Goal: Task Accomplishment & Management: Complete application form

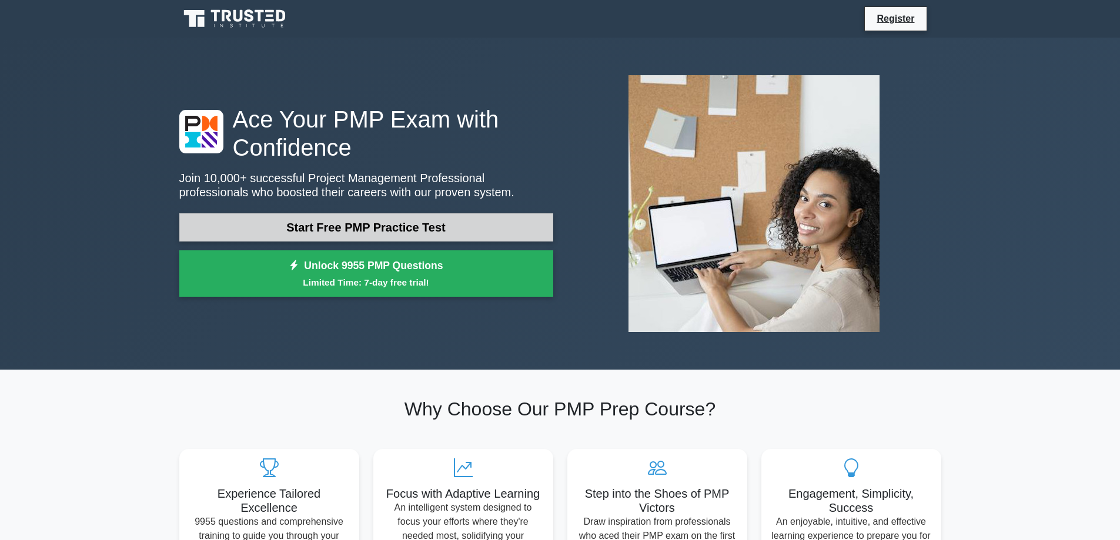
click at [413, 228] on link "Start Free PMP Practice Test" at bounding box center [366, 227] width 374 height 28
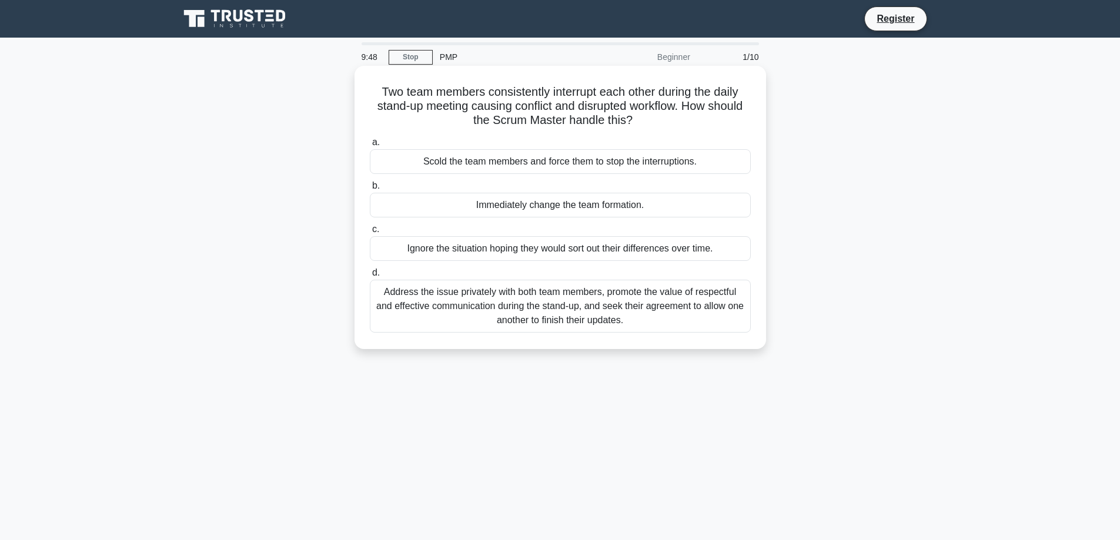
click at [579, 314] on div "Address the issue privately with both team members, promote the value of respec…" at bounding box center [560, 306] width 381 height 53
click at [370, 277] on input "d. Address the issue privately with both team members, promote the value of res…" at bounding box center [370, 273] width 0 height 8
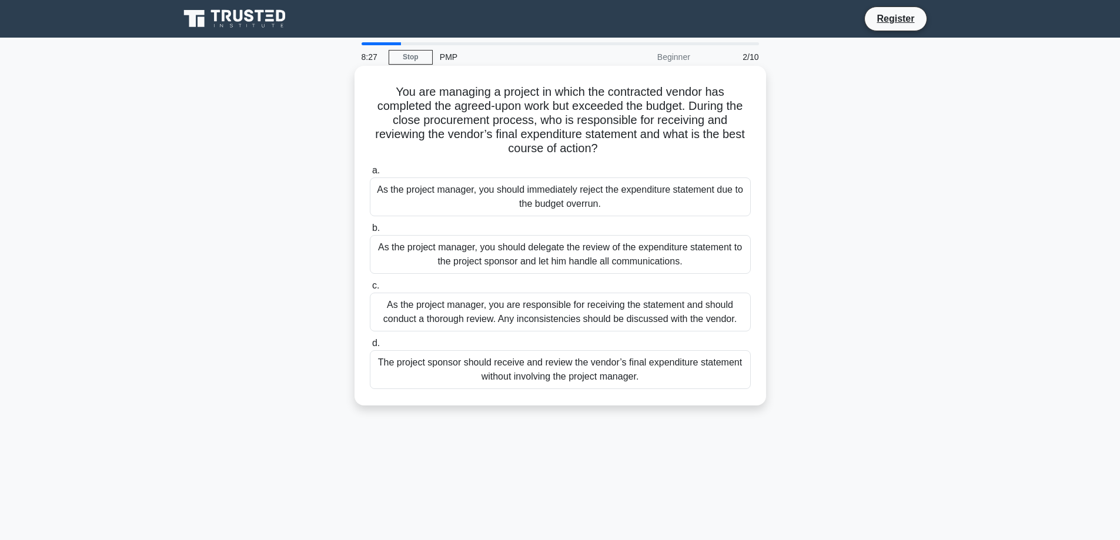
click at [564, 312] on div "As the project manager, you are responsible for receiving the statement and sho…" at bounding box center [560, 312] width 381 height 39
click at [370, 290] on input "c. As the project manager, you are responsible for receiving the statement and …" at bounding box center [370, 286] width 0 height 8
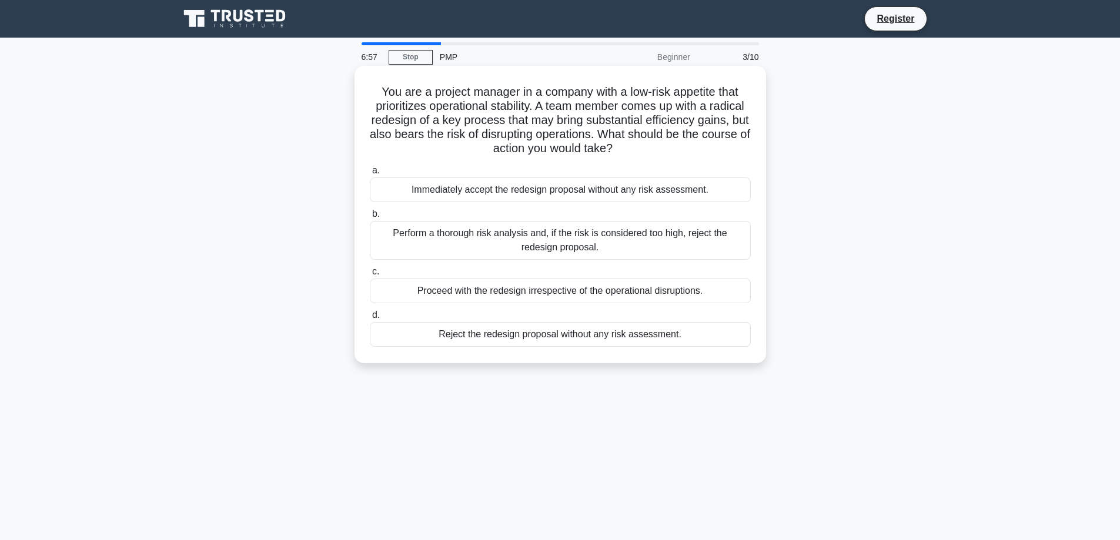
click at [579, 238] on div "Perform a thorough risk analysis and, if the risk is considered too high, rejec…" at bounding box center [560, 240] width 381 height 39
click at [370, 218] on input "b. Perform a thorough risk analysis and, if the risk is considered too high, re…" at bounding box center [370, 215] width 0 height 8
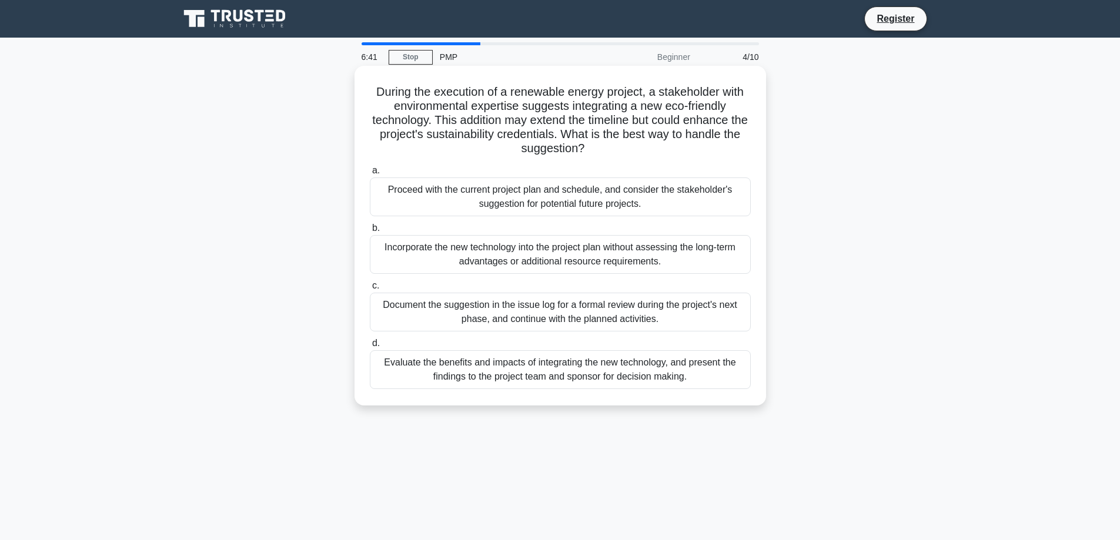
click at [605, 374] on div "Evaluate the benefits and impacts of integrating the new technology, and presen…" at bounding box center [560, 369] width 381 height 39
click at [370, 348] on input "d. Evaluate the benefits and impacts of integrating the new technology, and pre…" at bounding box center [370, 344] width 0 height 8
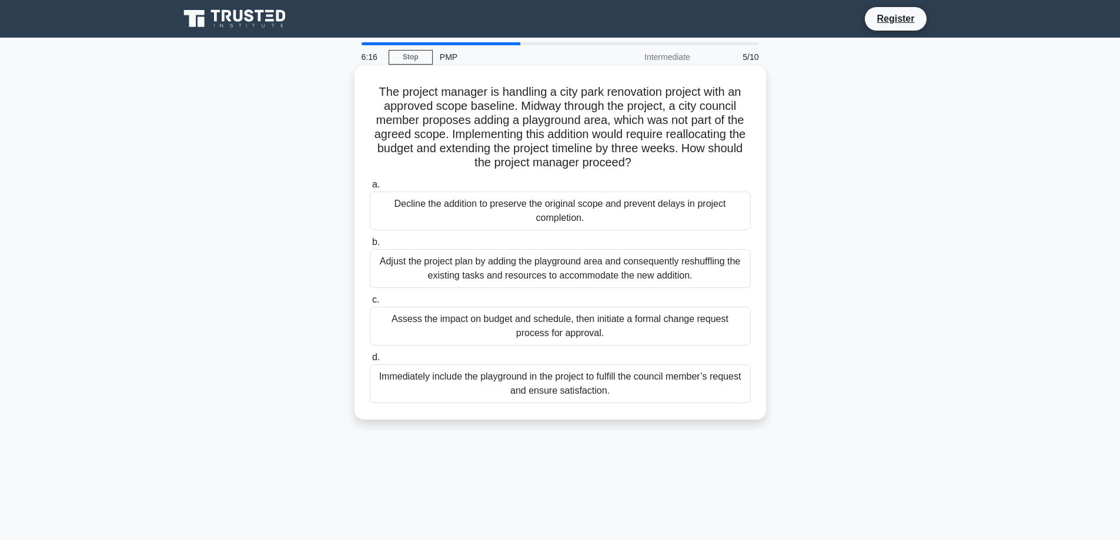
click at [589, 332] on div "Assess the impact on budget and schedule, then initiate a formal change request…" at bounding box center [560, 326] width 381 height 39
click at [370, 304] on input "c. Assess the impact on budget and schedule, then initiate a formal change requ…" at bounding box center [370, 300] width 0 height 8
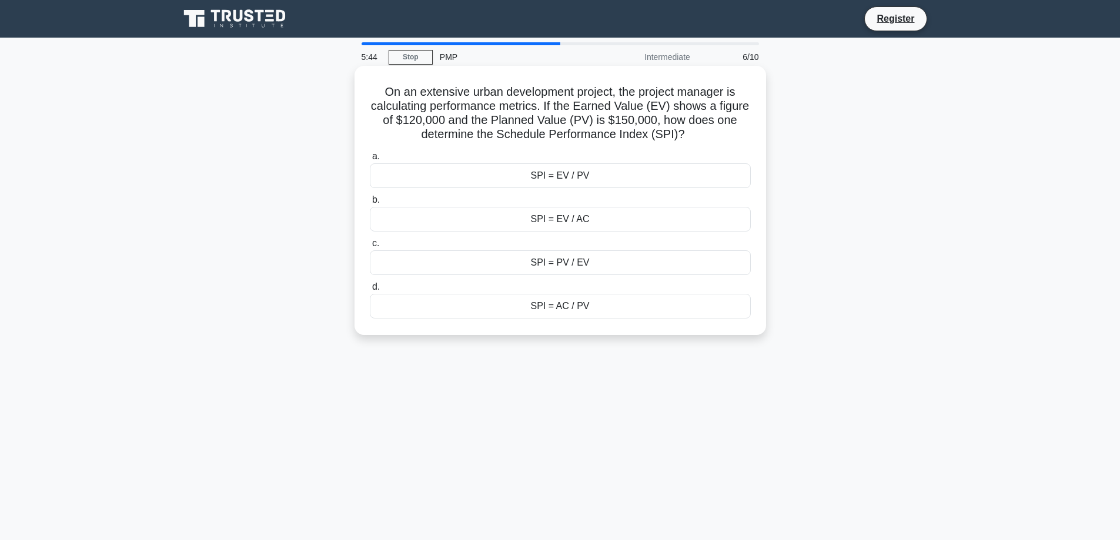
click at [566, 177] on div "SPI = EV / PV" at bounding box center [560, 175] width 381 height 25
click at [370, 161] on input "a. SPI = EV / PV" at bounding box center [370, 157] width 0 height 8
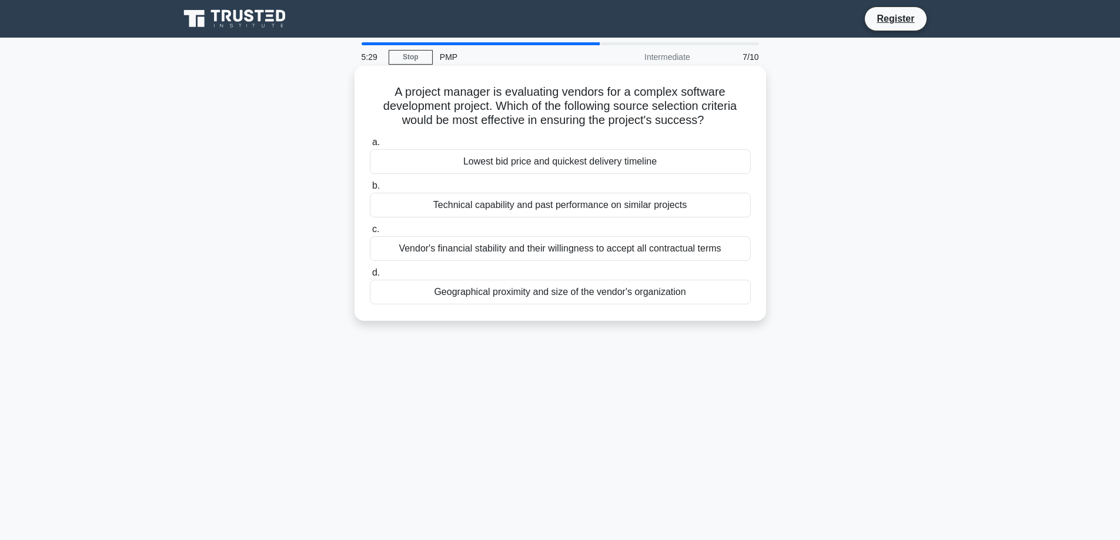
click at [590, 213] on div "Technical capability and past performance on similar projects" at bounding box center [560, 205] width 381 height 25
click at [370, 190] on input "b. Technical capability and past performance on similar projects" at bounding box center [370, 186] width 0 height 8
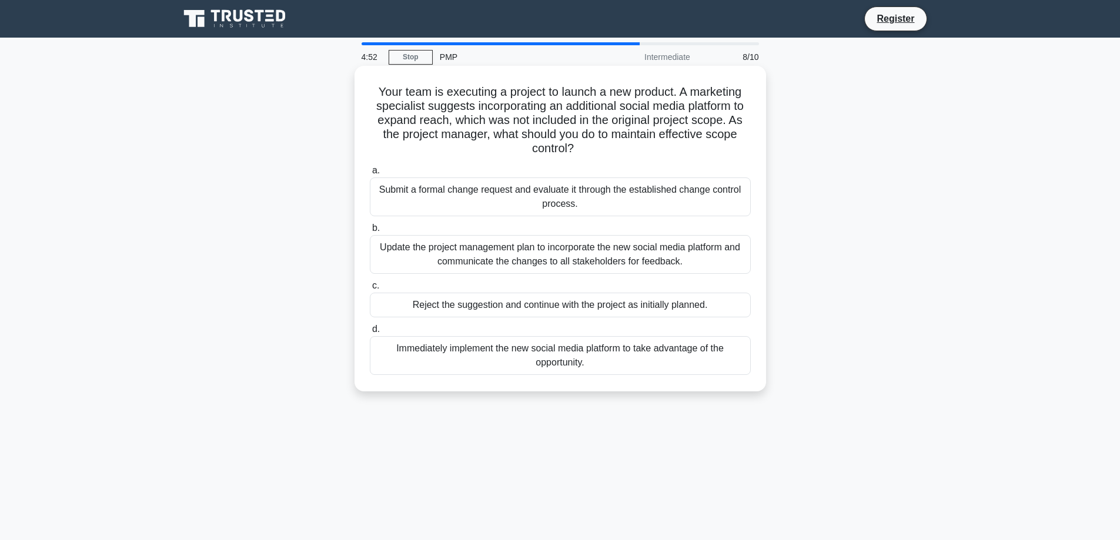
click at [531, 201] on div "Submit a formal change request and evaluate it through the established change c…" at bounding box center [560, 197] width 381 height 39
click at [370, 175] on input "a. Submit a formal change request and evaluate it through the established chang…" at bounding box center [370, 171] width 0 height 8
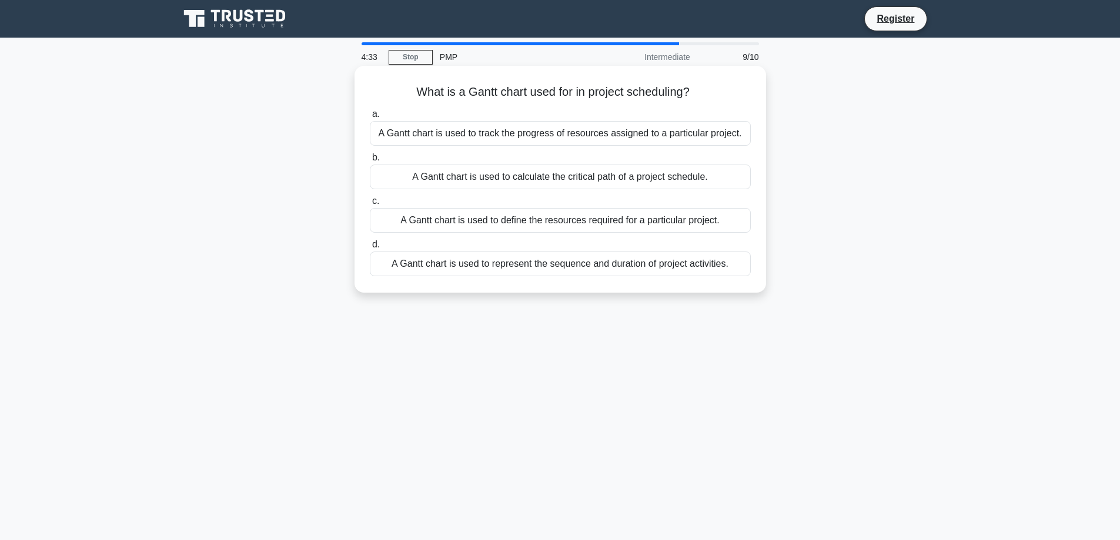
click at [556, 183] on div "A Gantt chart is used to calculate the critical path of a project schedule." at bounding box center [560, 177] width 381 height 25
click at [370, 162] on input "b. A Gantt chart is used to calculate the critical path of a project schedule." at bounding box center [370, 158] width 0 height 8
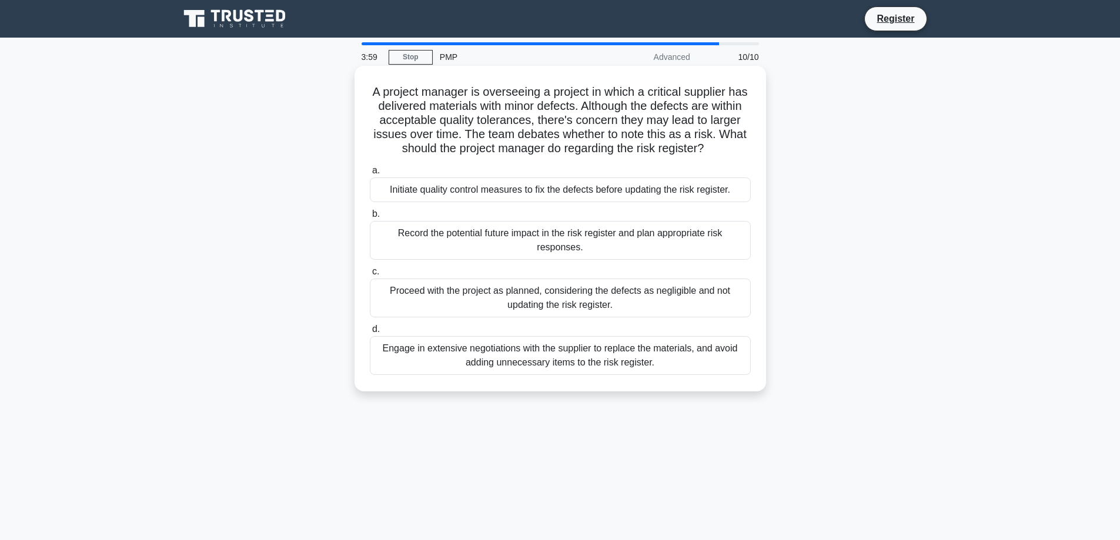
click at [545, 246] on div "Record the potential future impact in the risk register and plan appropriate ri…" at bounding box center [560, 240] width 381 height 39
click at [370, 218] on input "b. Record the potential future impact in the risk register and plan appropriate…" at bounding box center [370, 215] width 0 height 8
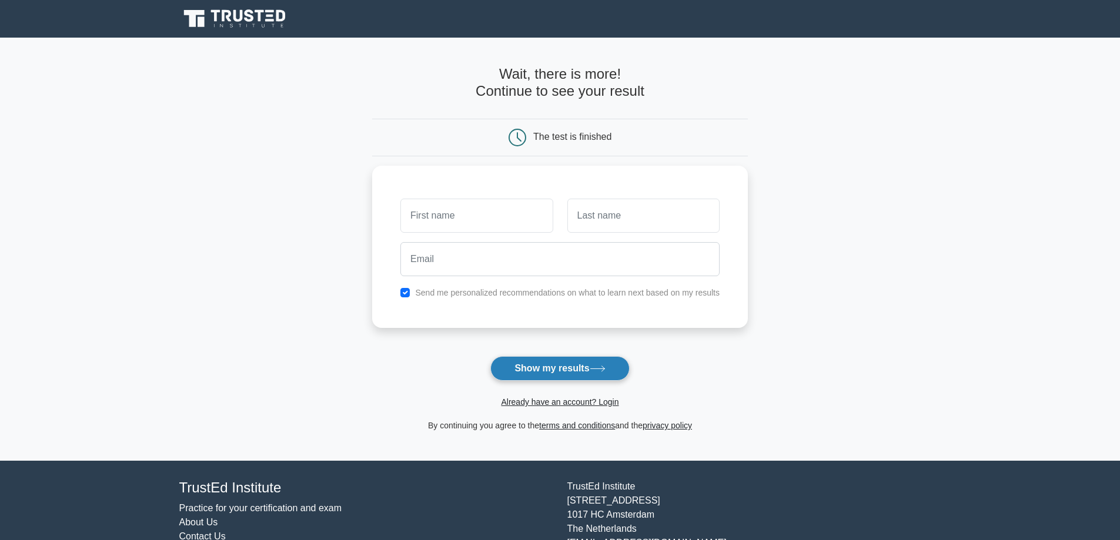
click at [571, 368] on button "Show my results" at bounding box center [559, 368] width 139 height 25
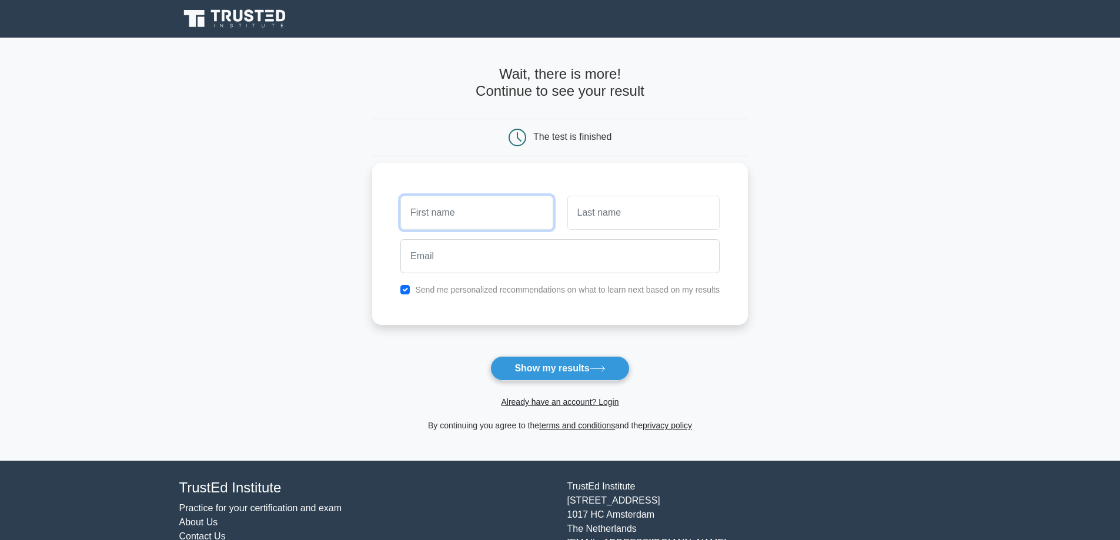
click at [498, 223] on input "text" at bounding box center [476, 213] width 152 height 34
type input "emm"
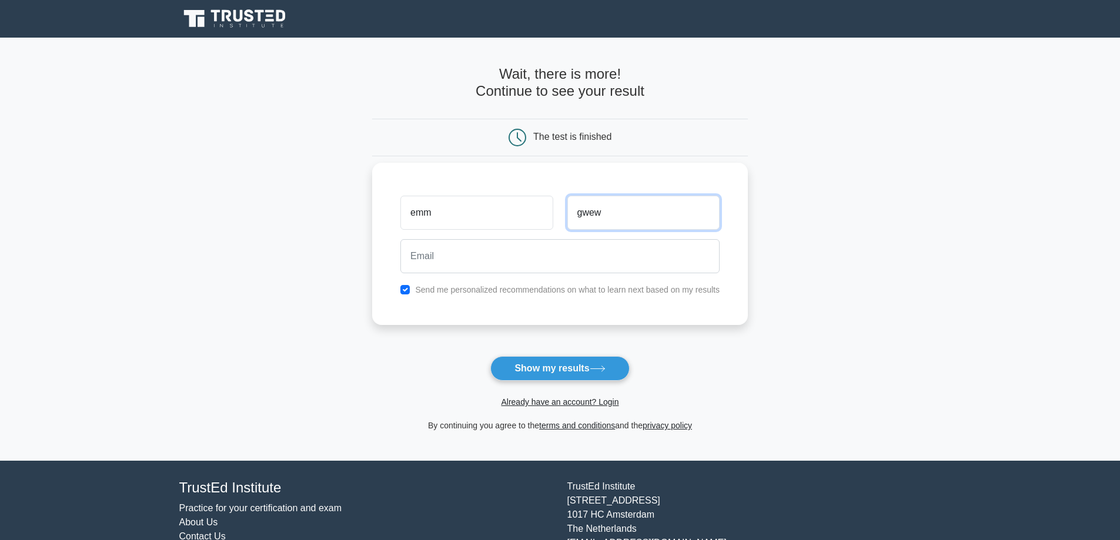
type input "gwew"
click at [408, 289] on input "checkbox" at bounding box center [404, 289] width 9 height 9
checkbox input "false"
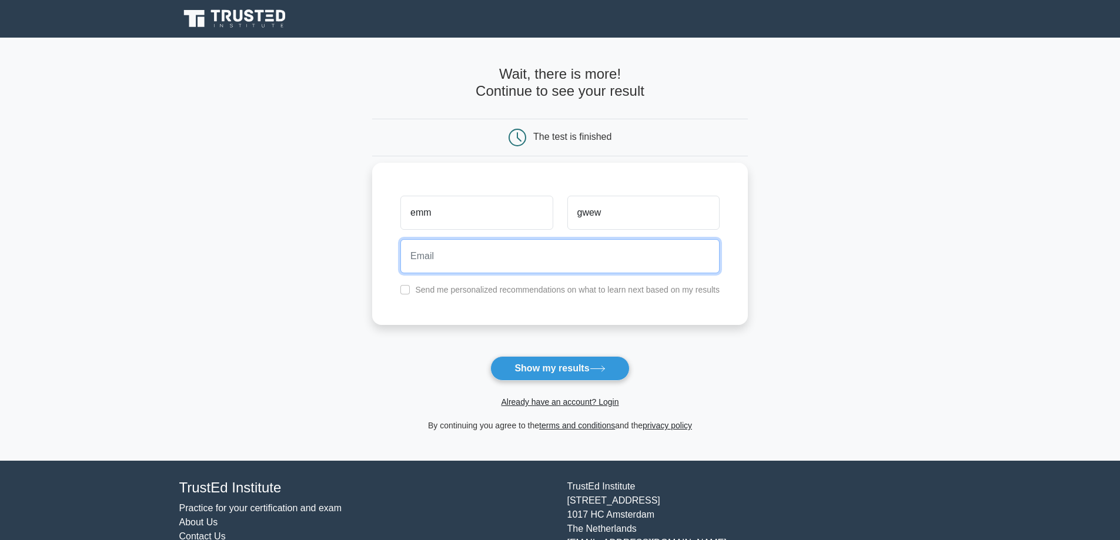
drag, startPoint x: 468, startPoint y: 262, endPoint x: 474, endPoint y: 262, distance: 6.5
click at [474, 262] on input "email" at bounding box center [559, 256] width 319 height 34
type input "[EMAIL_ADDRESS]"
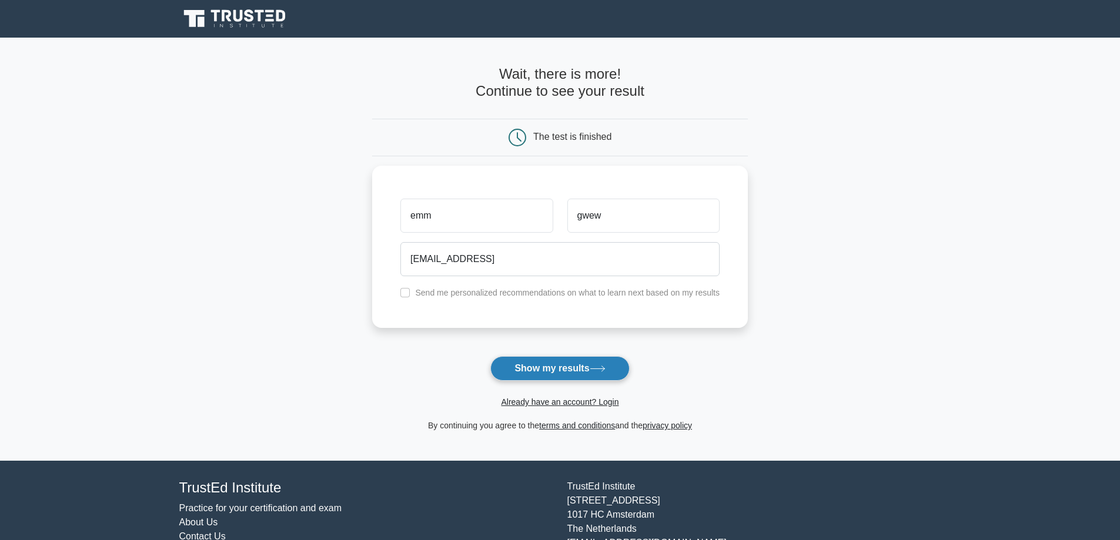
click at [569, 367] on button "Show my results" at bounding box center [559, 368] width 139 height 25
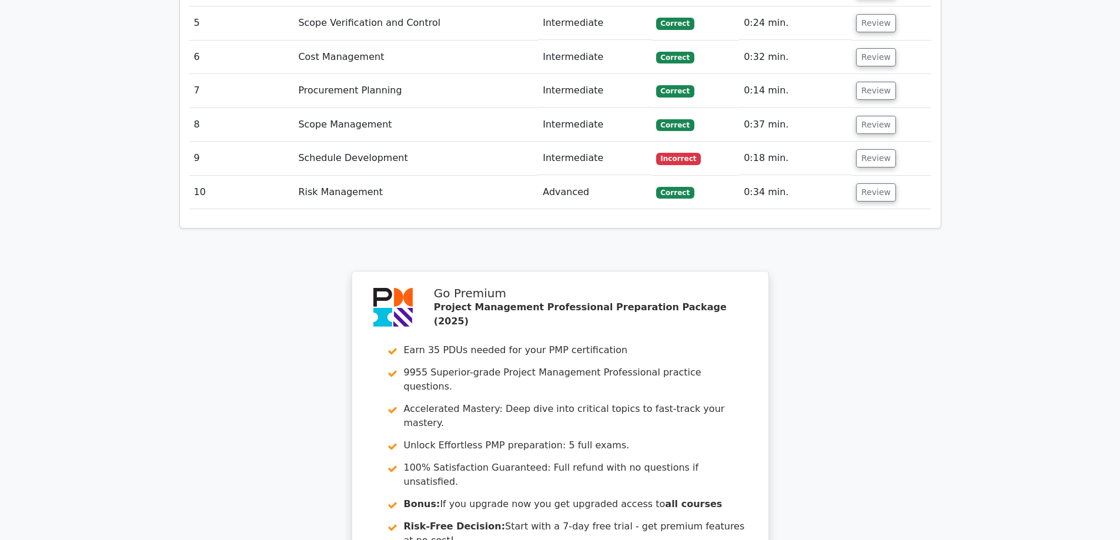
scroll to position [1629, 0]
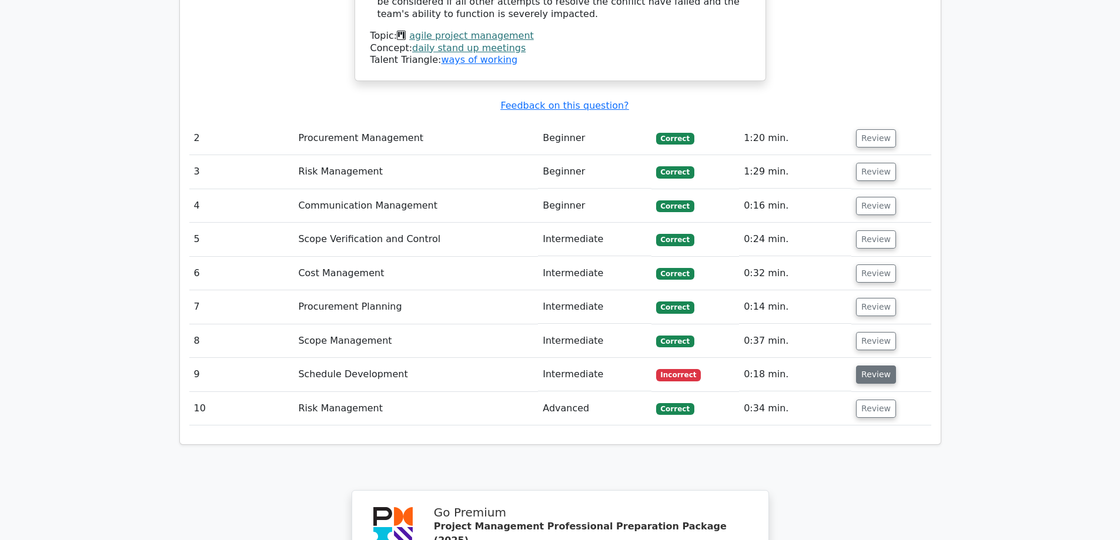
click at [871, 366] on button "Review" at bounding box center [876, 375] width 40 height 18
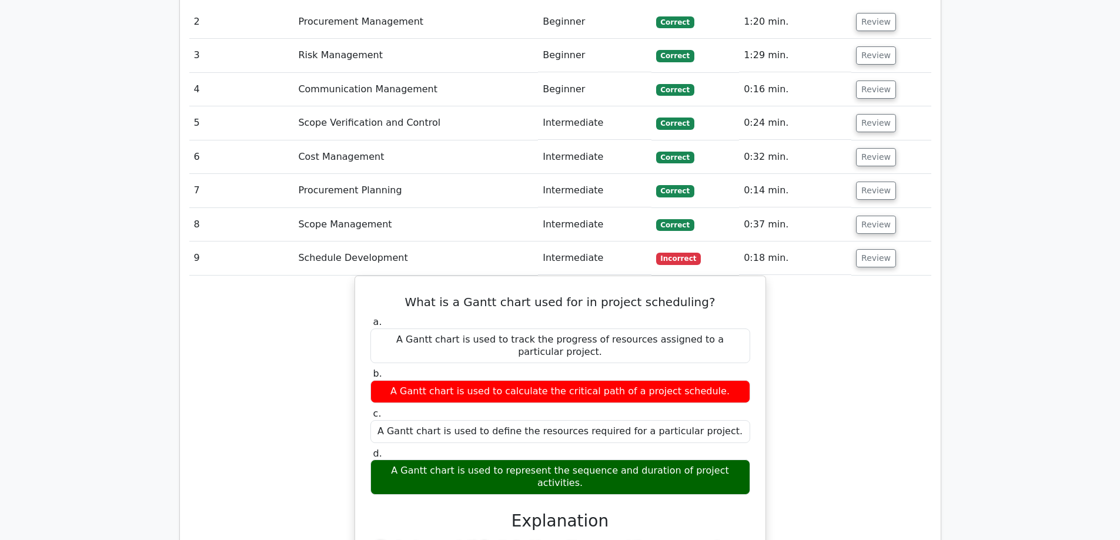
scroll to position [1747, 0]
